Goal: Transaction & Acquisition: Purchase product/service

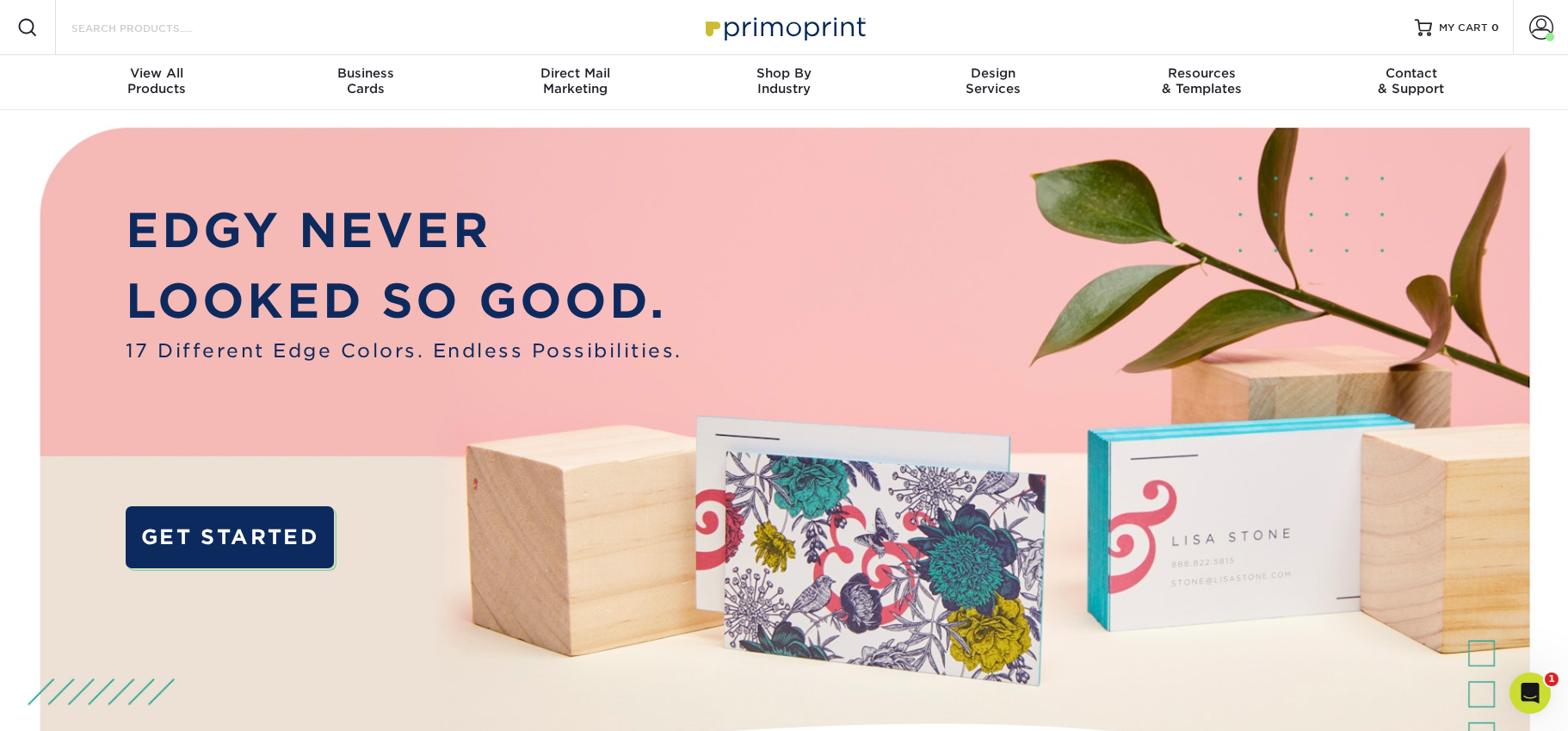
click at [88, 27] on input "Search Products" at bounding box center [153, 27] width 168 height 21
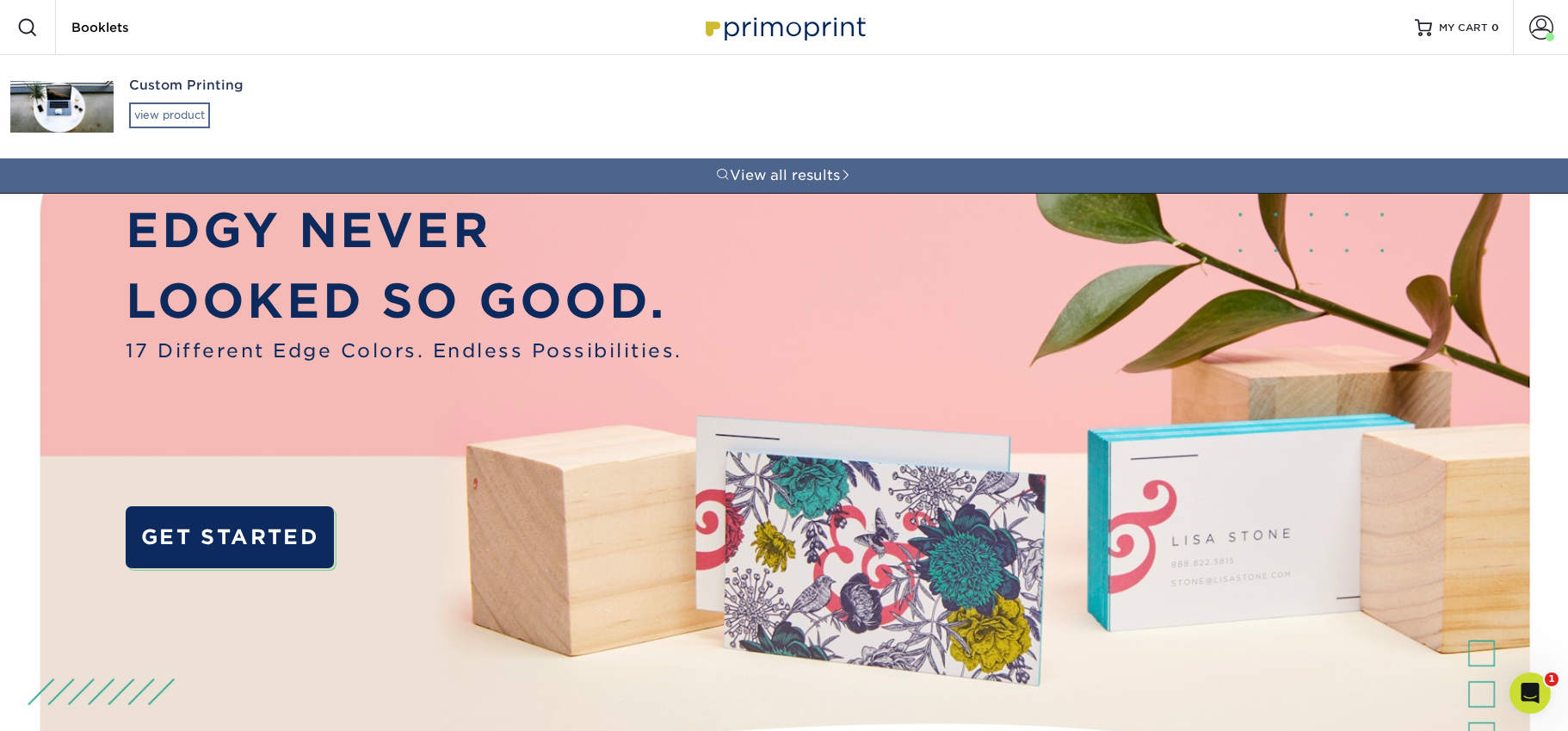
type input "Booklets"
click at [142, 114] on div "view product" at bounding box center [170, 115] width 81 height 26
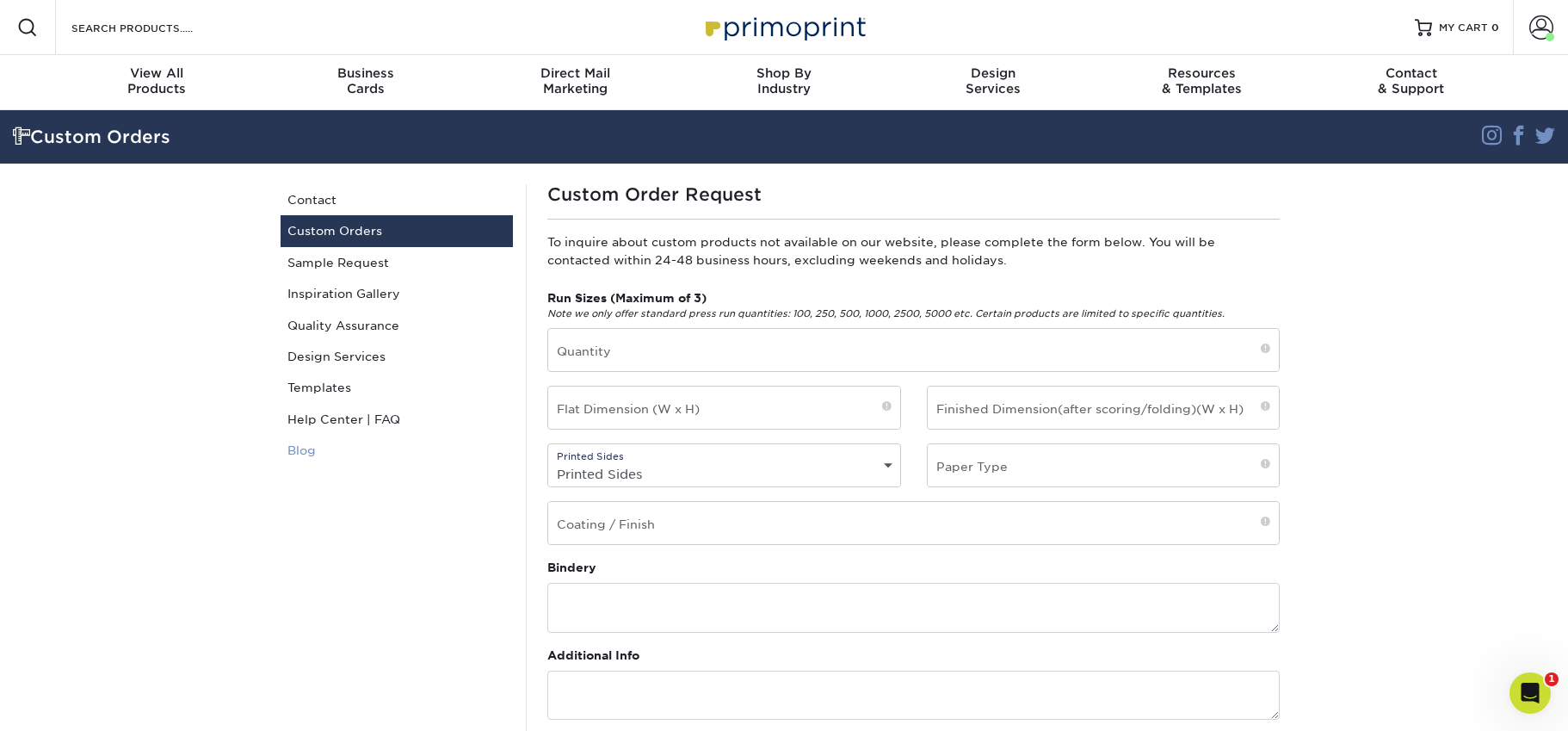
click at [318, 453] on link "Blog" at bounding box center [397, 449] width 233 height 31
